Goal: Task Accomplishment & Management: Use online tool/utility

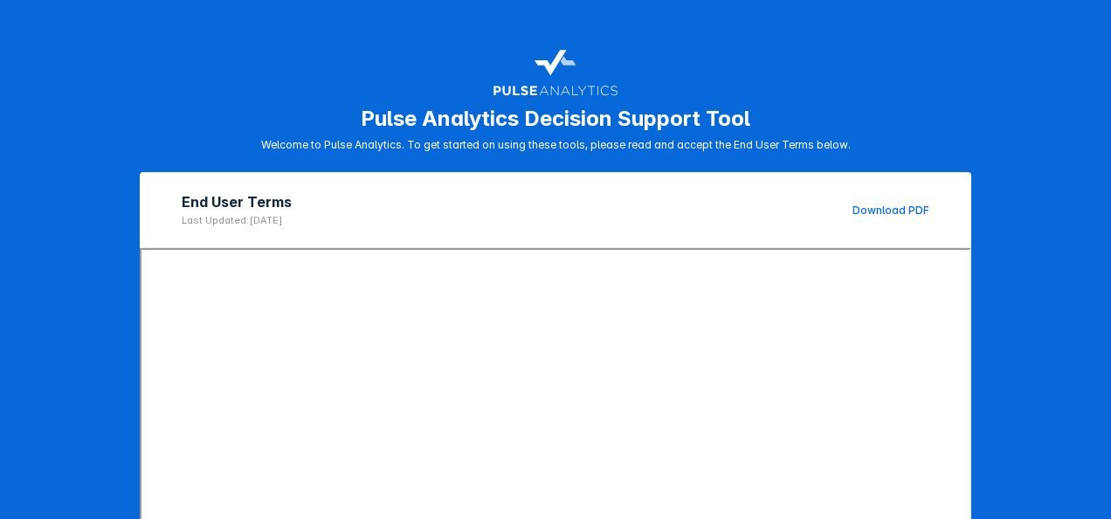
click at [363, 70] on div "Pulse Analytics Decision Support Tool Welcome to Pulse Analytics. To get starte…" at bounding box center [556, 96] width 790 height 109
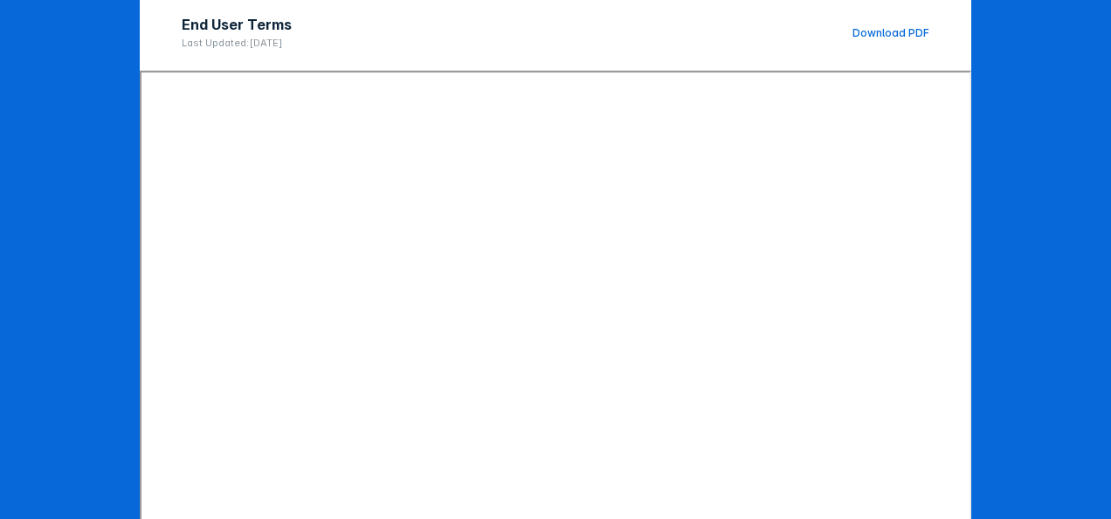
scroll to position [311, 0]
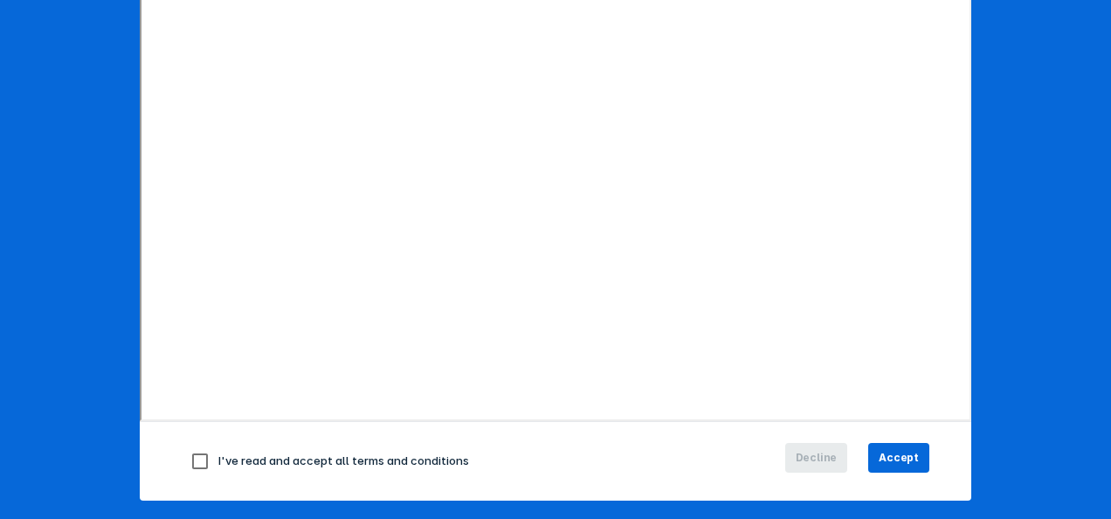
click at [295, 461] on span "I've read and accept all terms and conditions" at bounding box center [343, 460] width 251 height 14
click at [190, 458] on input "checkbox" at bounding box center [200, 461] width 37 height 37
checkbox input "true"
click at [902, 450] on span "Accept" at bounding box center [899, 458] width 40 height 16
